Goal: Use online tool/utility: Utilize a website feature to perform a specific function

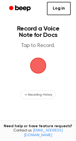
click at [33, 69] on span "button" at bounding box center [37, 65] width 17 height 17
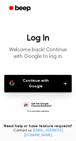
click at [33, 77] on button "Continue with Google" at bounding box center [37, 84] width 67 height 18
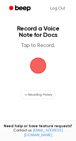
click at [35, 65] on span "button" at bounding box center [38, 66] width 20 height 20
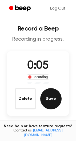
click at [44, 102] on button "Save" at bounding box center [50, 98] width 21 height 21
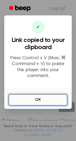
click at [42, 98] on button "OK" at bounding box center [38, 100] width 59 height 12
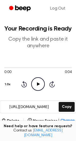
click at [40, 84] on icon "Play Audio" at bounding box center [38, 84] width 14 height 14
click at [40, 84] on icon "Pause Audio" at bounding box center [38, 84] width 14 height 14
